Goal: Task Accomplishment & Management: Manage account settings

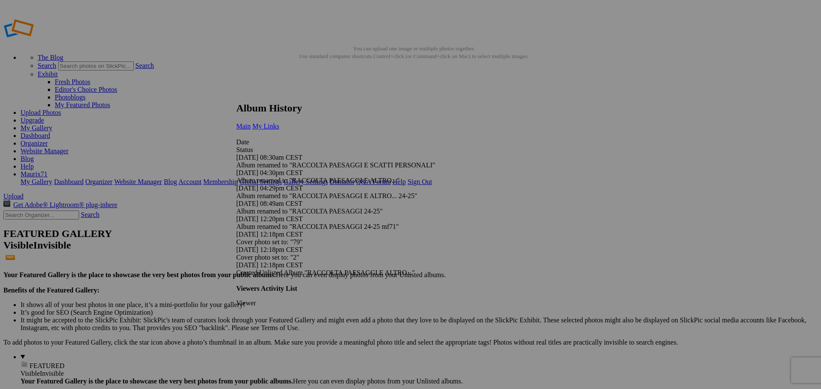
click at [279, 123] on link "My Links" at bounding box center [265, 126] width 27 height 7
